Goal: Information Seeking & Learning: Learn about a topic

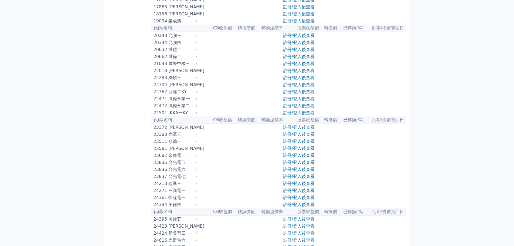
scroll to position [431, 0]
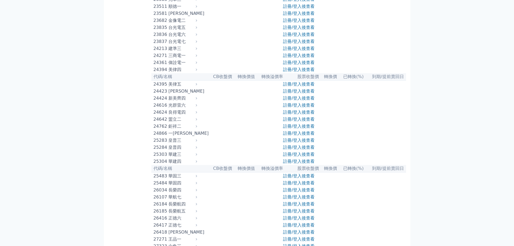
click at [172, 94] on div "[PERSON_NAME]" at bounding box center [182, 91] width 28 height 6
click at [174, 94] on div "[PERSON_NAME]" at bounding box center [182, 91] width 28 height 6
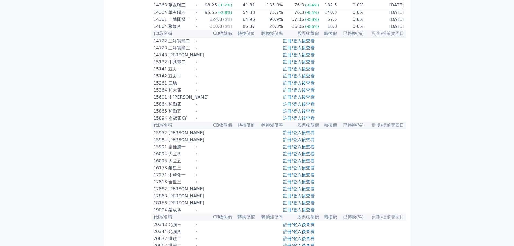
scroll to position [0, 0]
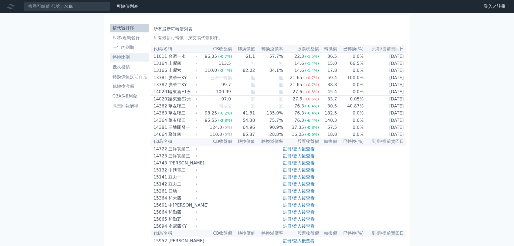
click at [119, 57] on li "轉換比例" at bounding box center [129, 57] width 39 height 6
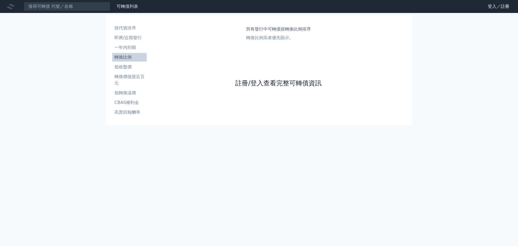
click at [293, 84] on link "註冊/登入查看完整可轉債資訊" at bounding box center [278, 83] width 86 height 9
